Goal: Communication & Community: Answer question/provide support

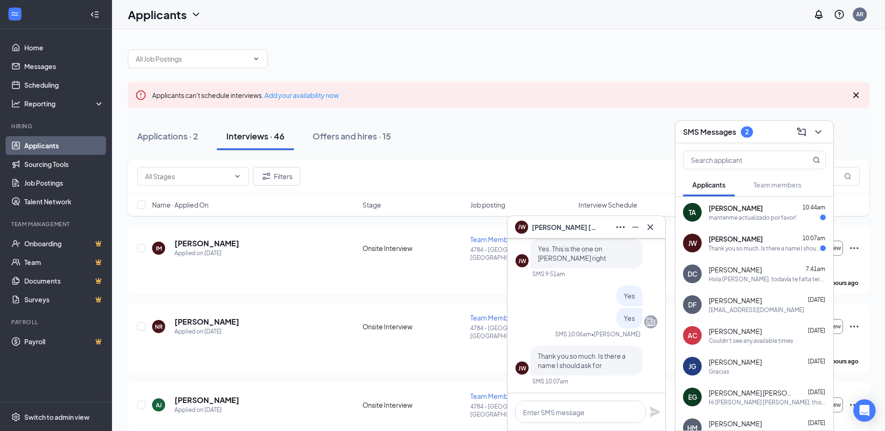
scroll to position [0, 0]
click at [592, 411] on textarea at bounding box center [580, 412] width 131 height 22
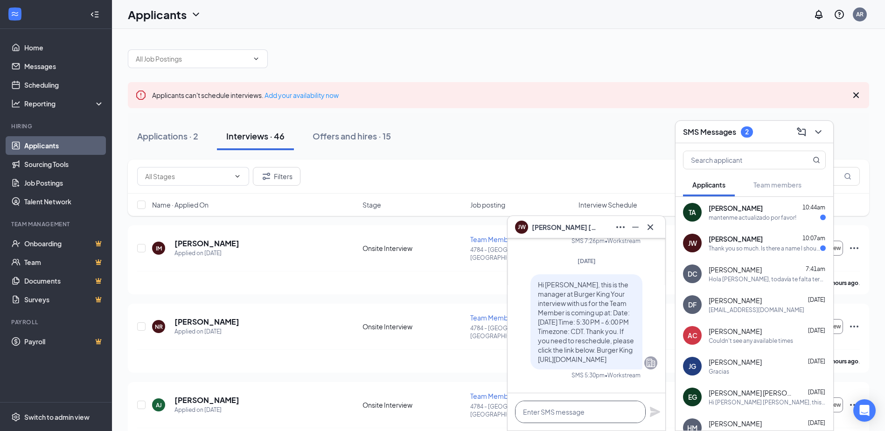
scroll to position [-187, 0]
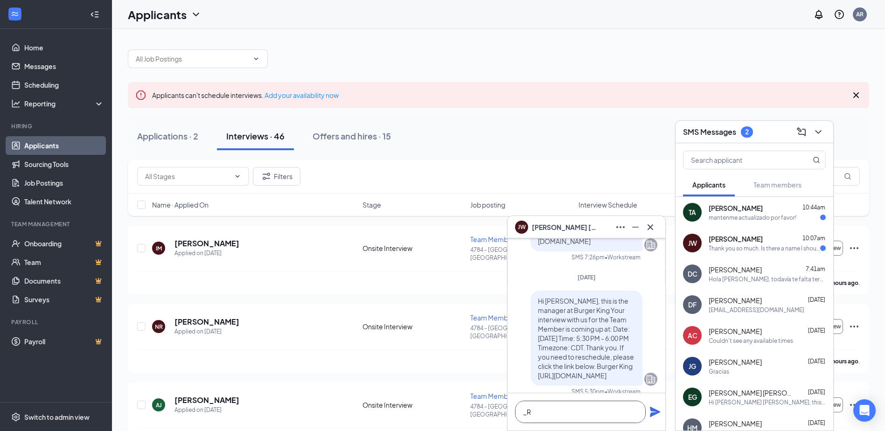
type textarea "_"
type textarea "[PERSON_NAME]"
click at [653, 413] on icon "Plane" at bounding box center [655, 412] width 10 height 10
click at [647, 223] on icon "Cross" at bounding box center [650, 227] width 11 height 11
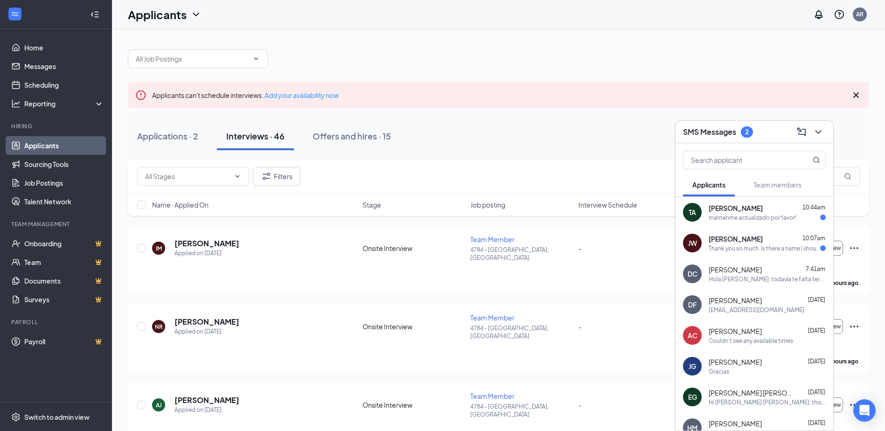
click at [759, 223] on div "TA [PERSON_NAME] 10:44am mantenme actualizado por favor!" at bounding box center [755, 212] width 158 height 31
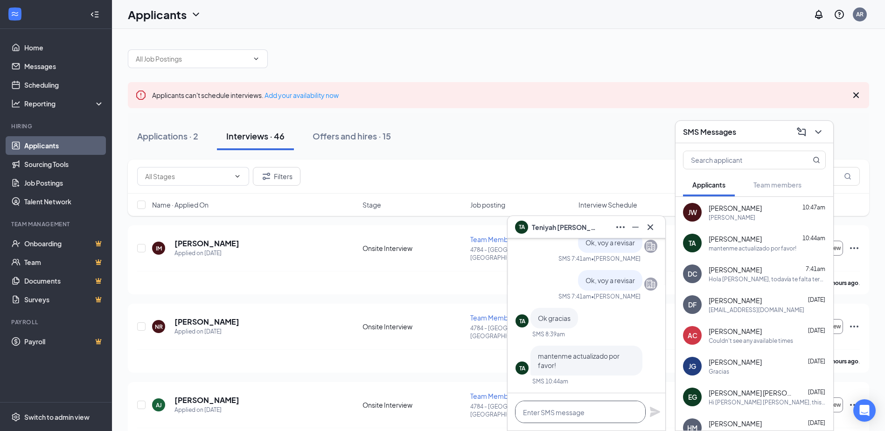
click at [588, 408] on textarea at bounding box center [580, 412] width 131 height 22
type textarea "Tú ya terminaste todo?"
click at [653, 413] on icon "Plane" at bounding box center [655, 412] width 10 height 10
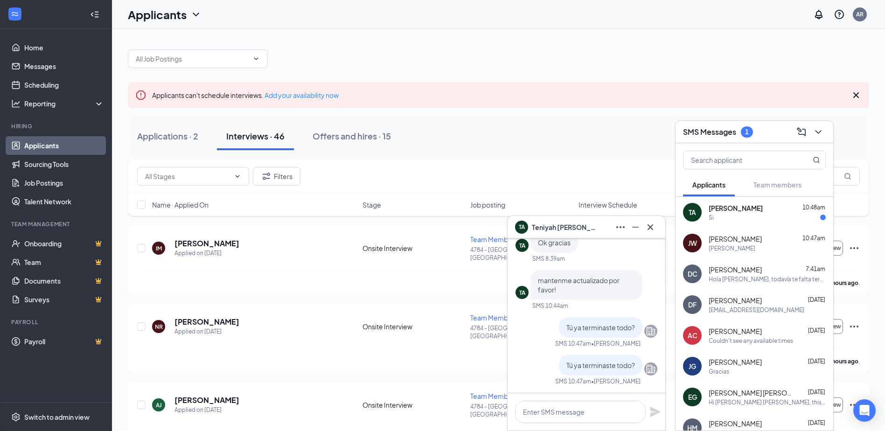
click at [731, 355] on div "[PERSON_NAME] [DATE] Gracias" at bounding box center [755, 366] width 158 height 31
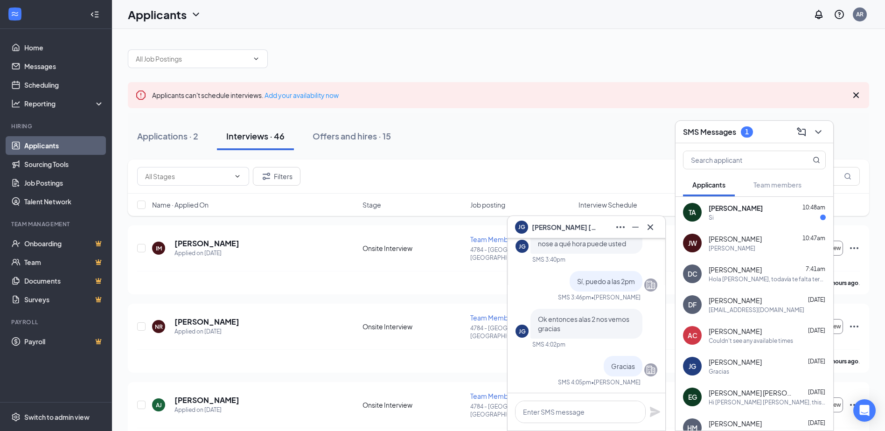
scroll to position [0, 0]
